Goal: Transaction & Acquisition: Purchase product/service

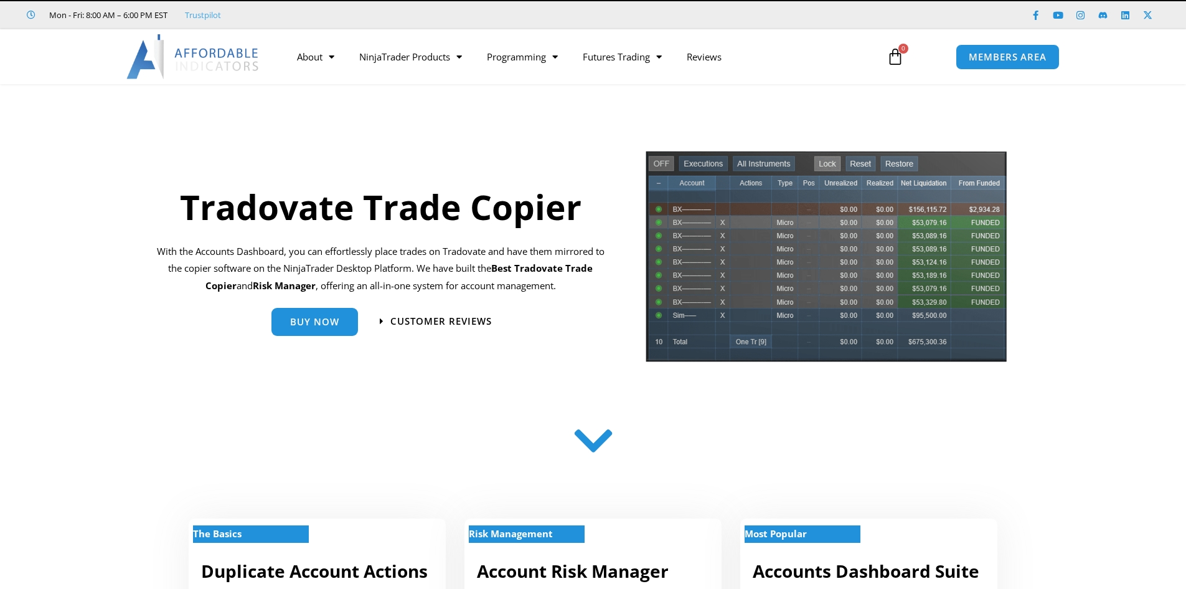
scroll to position [62, 0]
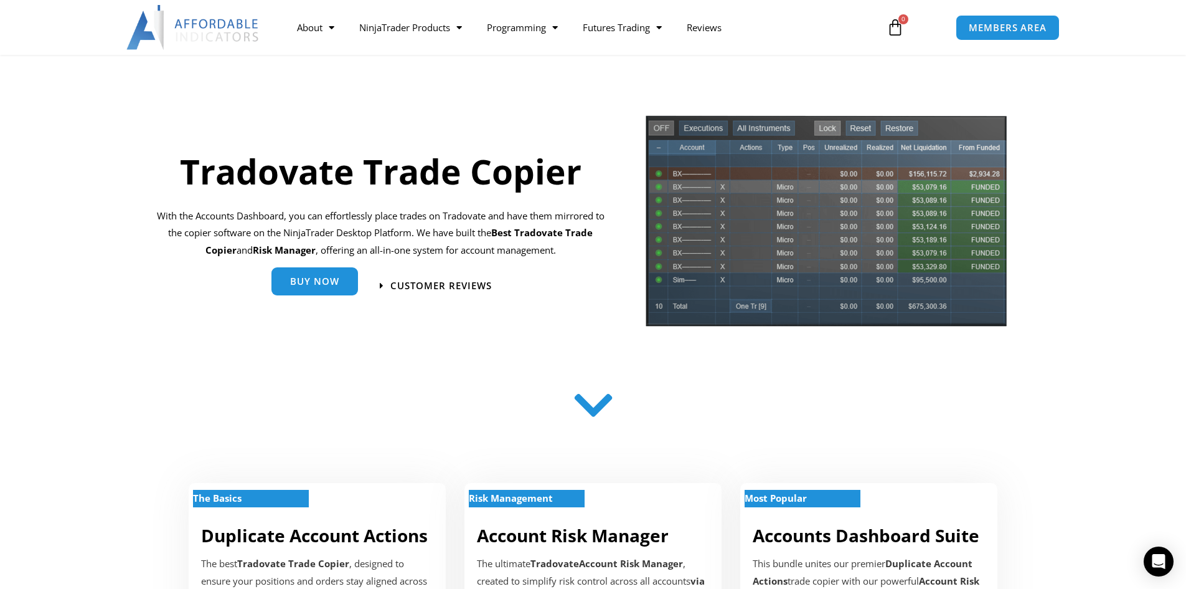
click at [327, 285] on span "Buy Now" at bounding box center [314, 282] width 49 height 9
